Goal: Find specific page/section

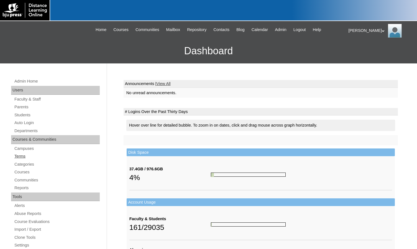
click at [25, 157] on link "Terms" at bounding box center [57, 156] width 86 height 7
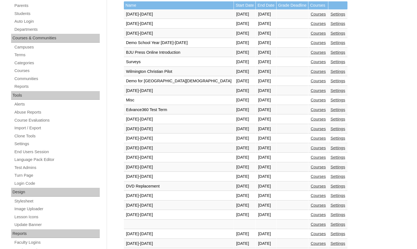
scroll to position [139, 0]
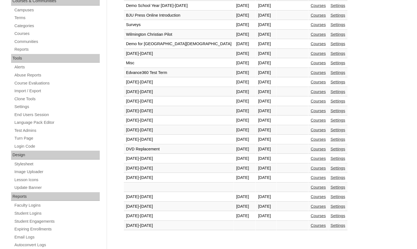
click at [311, 217] on link "Courses" at bounding box center [318, 216] width 15 height 4
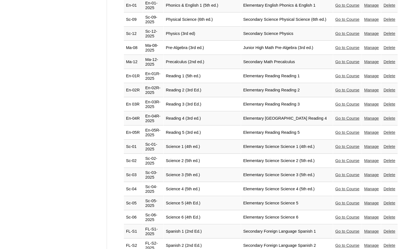
scroll to position [1206, 0]
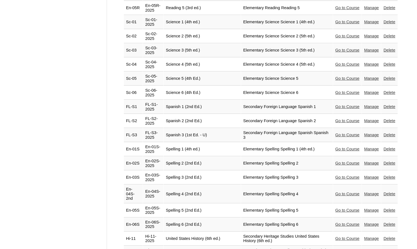
click at [350, 237] on link "Go to Course" at bounding box center [348, 239] width 24 height 4
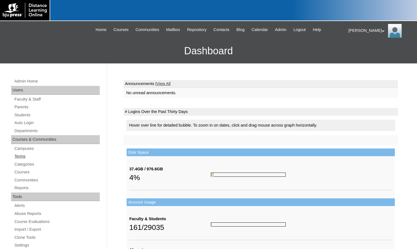
click at [17, 154] on link "Terms" at bounding box center [57, 156] width 86 height 7
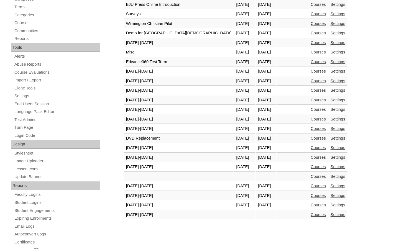
scroll to position [211, 0]
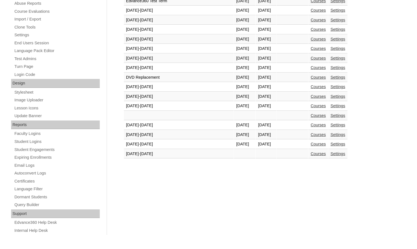
click at [311, 145] on link "Courses" at bounding box center [318, 144] width 15 height 4
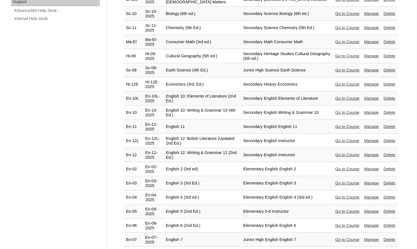
scroll to position [444, 0]
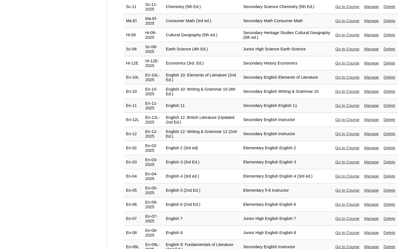
click at [337, 188] on link "Go to Course" at bounding box center [348, 190] width 24 height 4
